Goal: Transaction & Acquisition: Purchase product/service

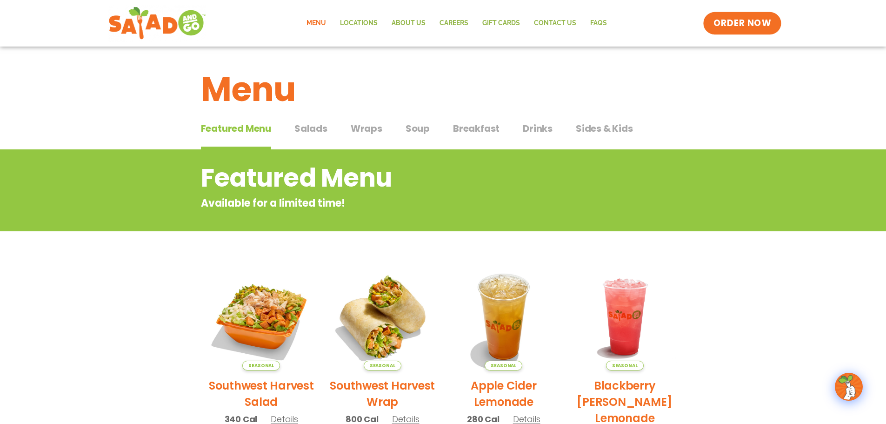
click at [759, 25] on span "ORDER NOW" at bounding box center [742, 23] width 58 height 12
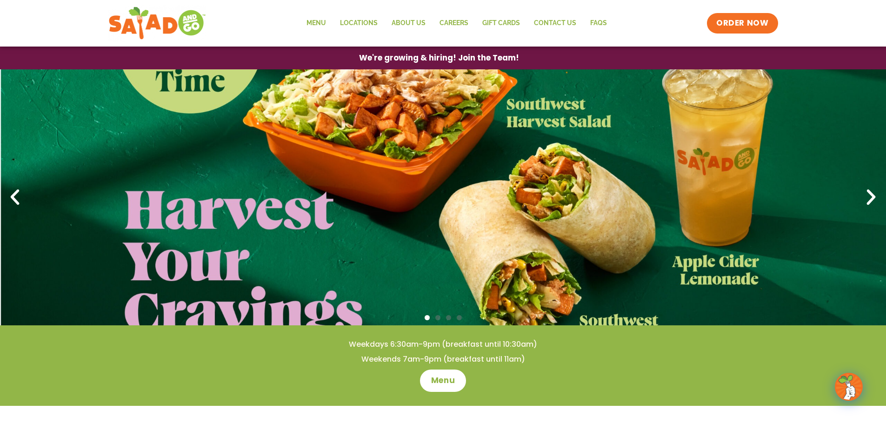
click at [873, 194] on icon "Next slide" at bounding box center [871, 197] width 20 height 20
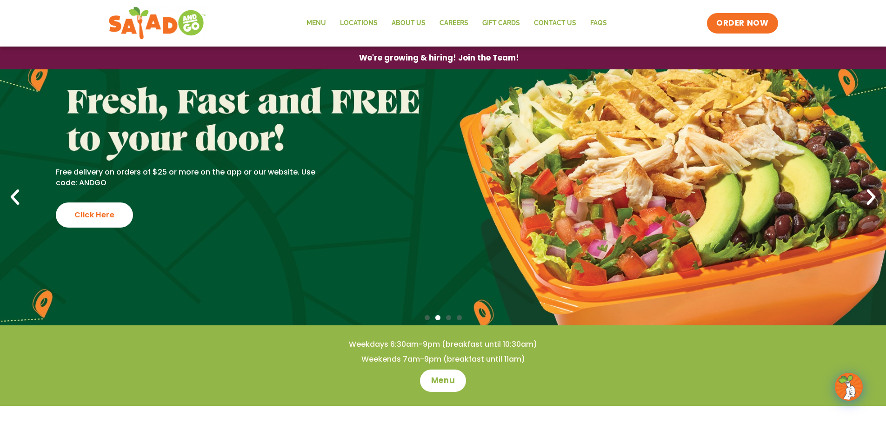
click at [864, 195] on icon "Next slide" at bounding box center [871, 197] width 20 height 20
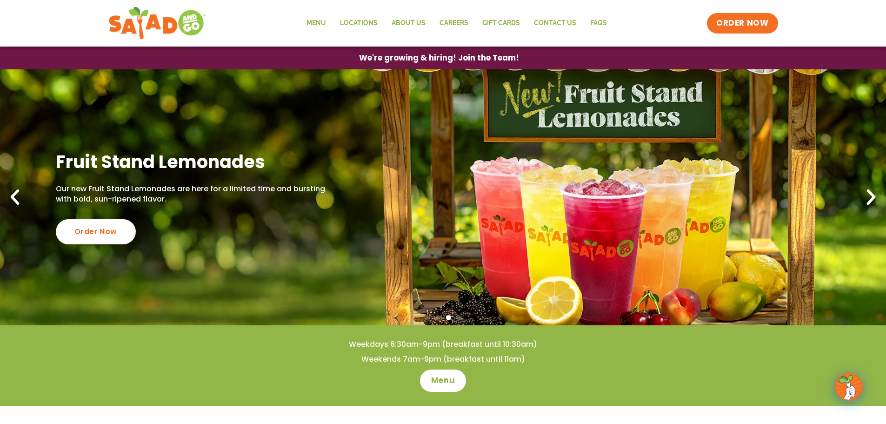
click at [864, 195] on icon "Next slide" at bounding box center [871, 197] width 20 height 20
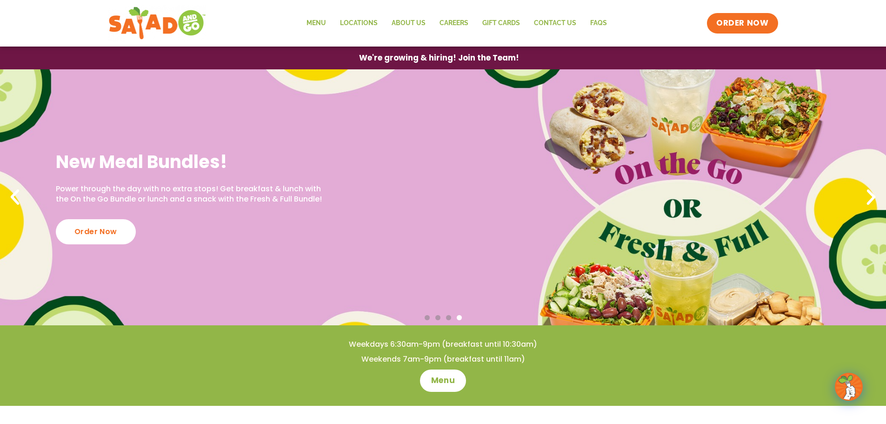
click at [864, 195] on icon "Next slide" at bounding box center [871, 197] width 20 height 20
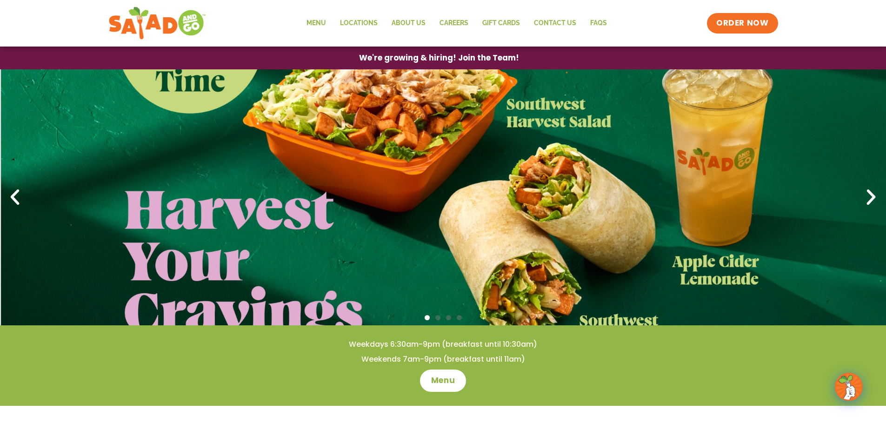
click at [864, 195] on icon "Next slide" at bounding box center [871, 197] width 20 height 20
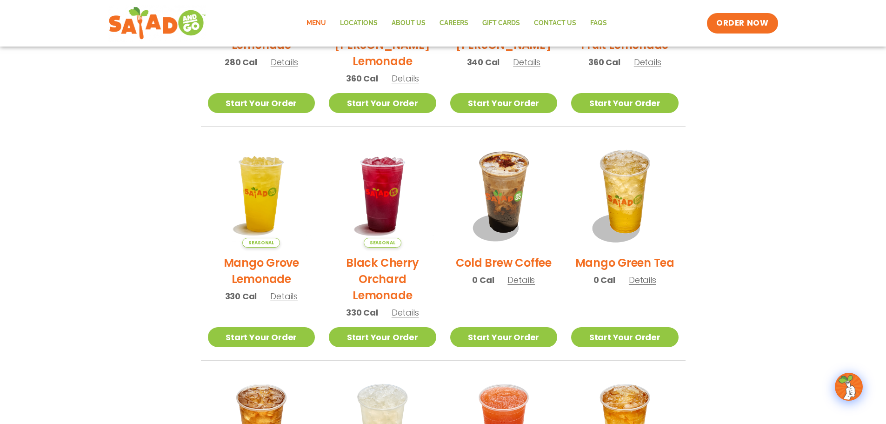
scroll to position [511, 0]
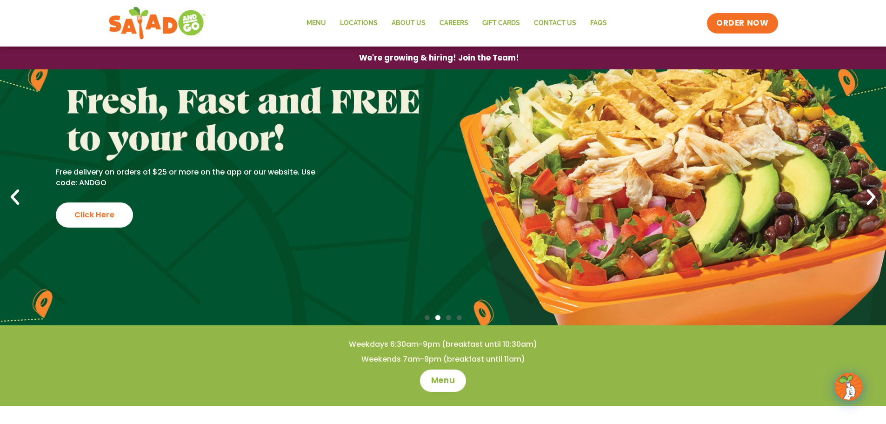
drag, startPoint x: 17, startPoint y: 49, endPoint x: 27, endPoint y: 64, distance: 17.2
